Goal: Find specific page/section: Find specific page/section

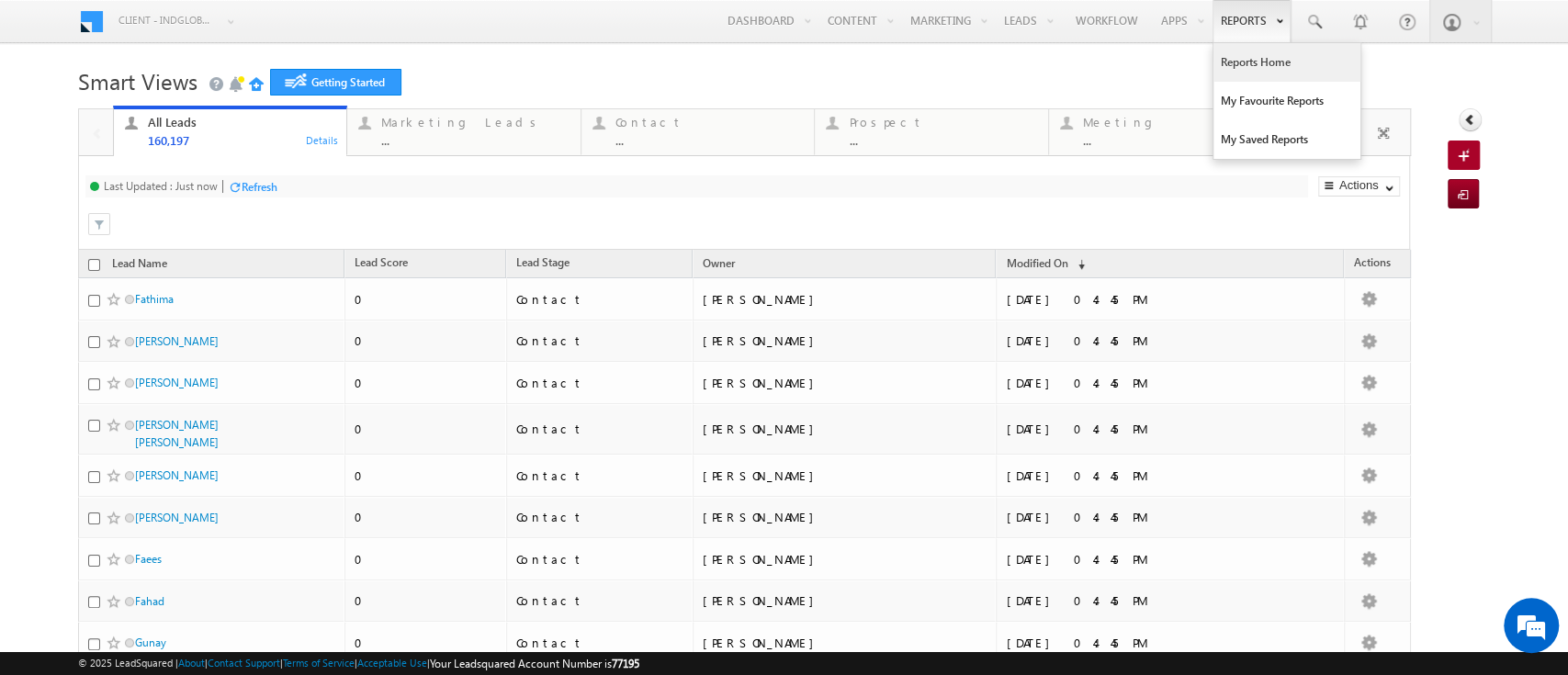
click at [1216, 59] on link "Reports Home" at bounding box center [1286, 62] width 147 height 38
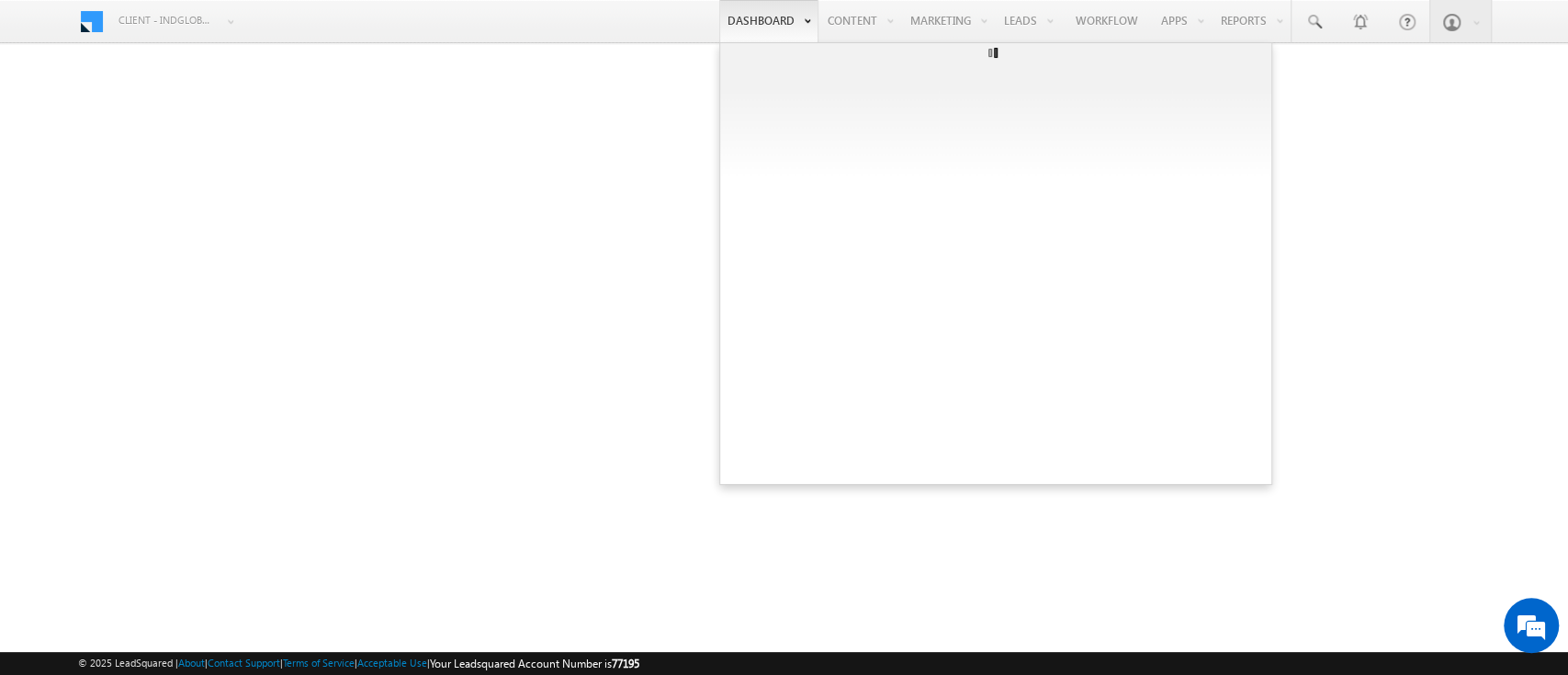
click at [882, 253] on ul at bounding box center [996, 263] width 553 height 443
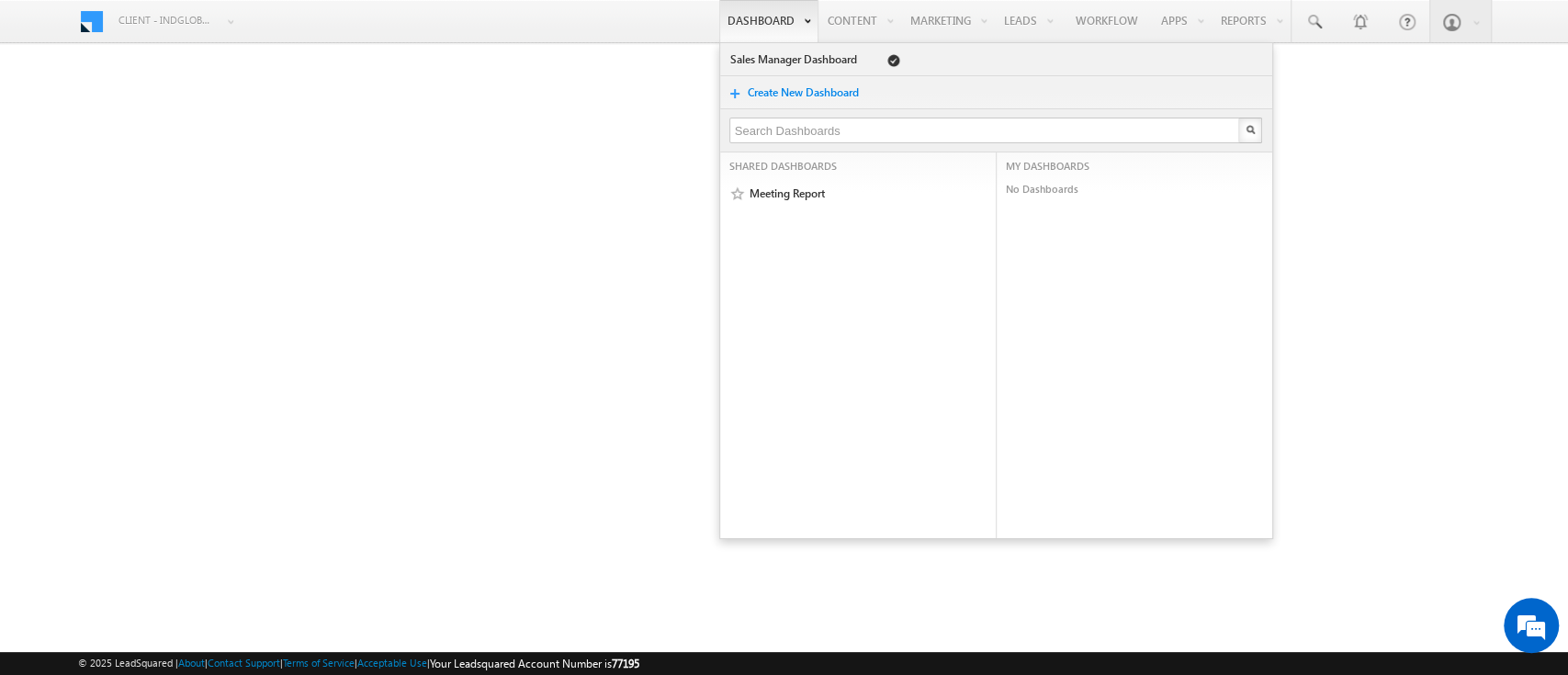
click at [758, 328] on ul "Meeting Report" at bounding box center [858, 358] width 276 height 358
